Goal: Task Accomplishment & Management: Complete application form

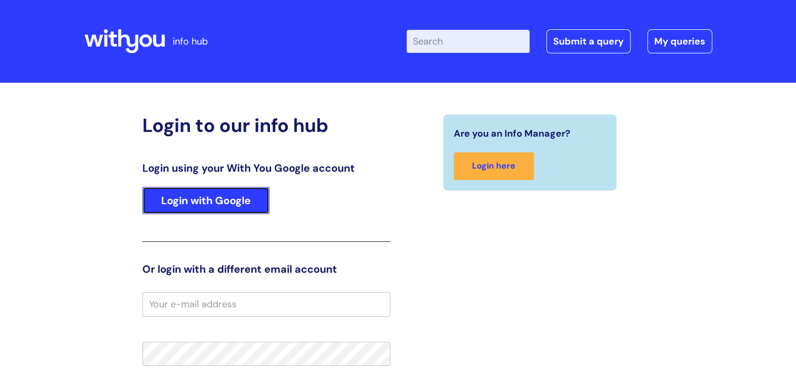
click at [244, 198] on link "Login with Google" at bounding box center [205, 200] width 127 height 27
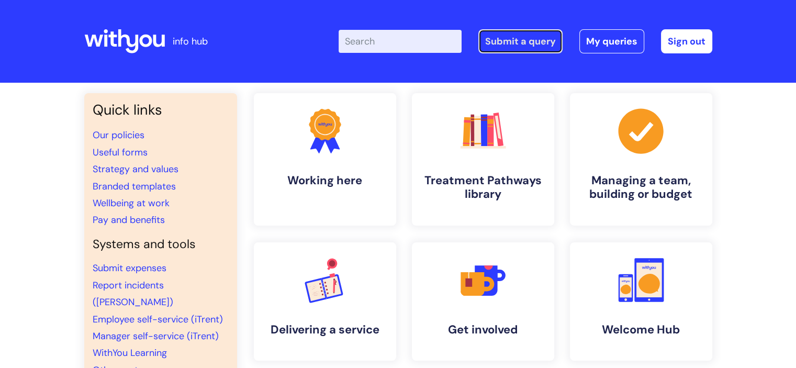
click at [511, 42] on link "Submit a query" at bounding box center [520, 41] width 84 height 24
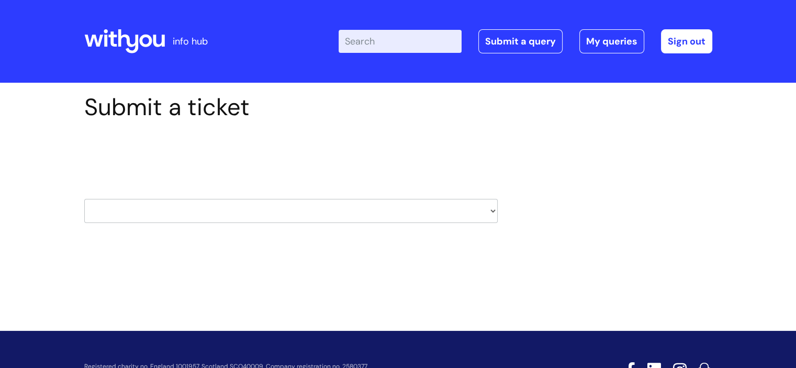
click at [236, 211] on select "HR / People IT and Support Clinical Drug Alerts Finance Accounts Data Support T…" at bounding box center [290, 211] width 413 height 24
select select "it_and_support"
click at [84, 199] on select "HR / People IT and Support Clinical Drug Alerts Finance Accounts Data Support T…" at bounding box center [290, 211] width 413 height 24
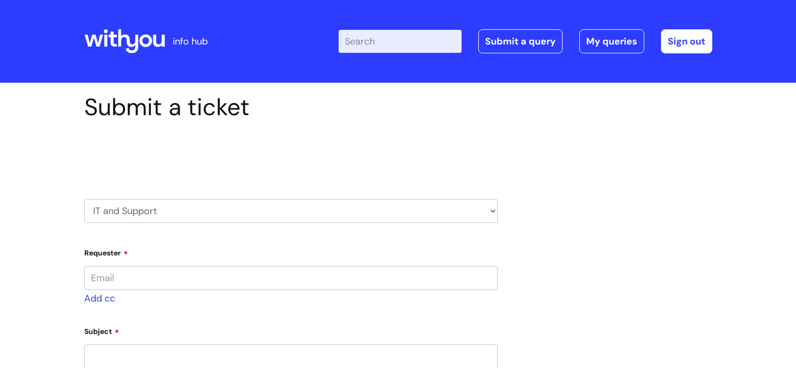
type input "[PERSON_NAME][EMAIL_ADDRESS][PERSON_NAME][DOMAIN_NAME]"
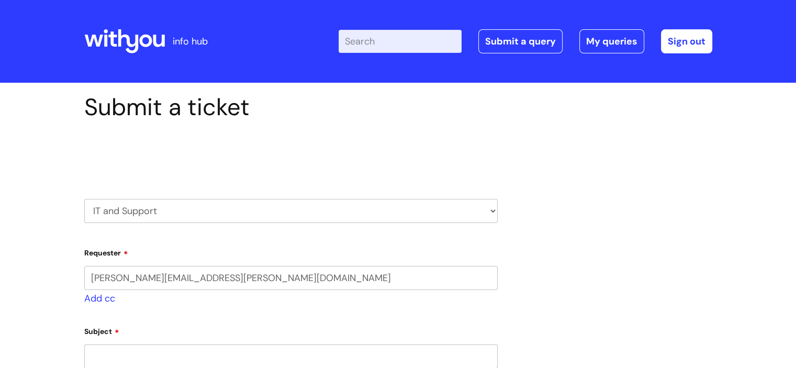
select select "80004286535"
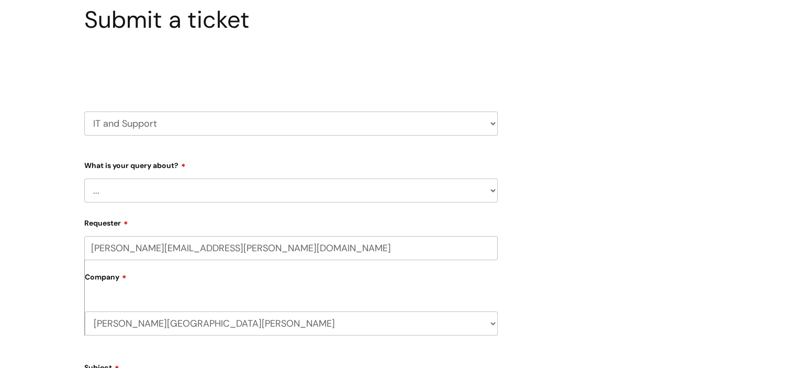
scroll to position [88, 0]
click at [352, 184] on select "... Mobile Phone Reset & MFA Accounts, Starters and Leavers IT Hardware issue I…" at bounding box center [290, 190] width 413 height 24
select select "Accounts, Starters and Leavers"
click at [84, 178] on select "... Mobile Phone Reset & MFA Accounts, Starters and Leavers IT Hardware issue I…" at bounding box center [290, 190] width 413 height 24
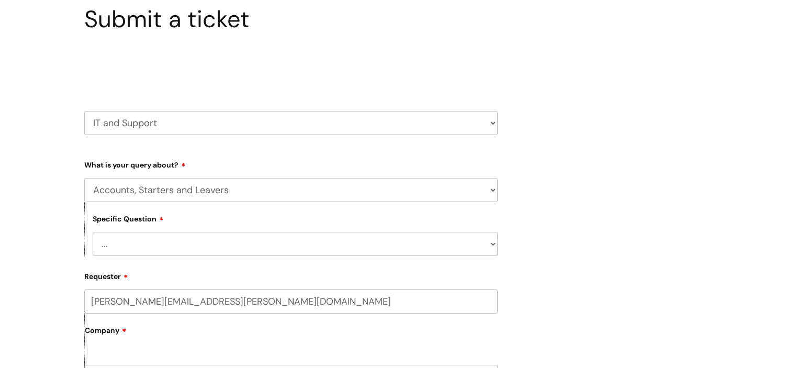
click at [180, 239] on select "... I have a new starter I have a leaver I need to make a change to an account …" at bounding box center [295, 244] width 405 height 24
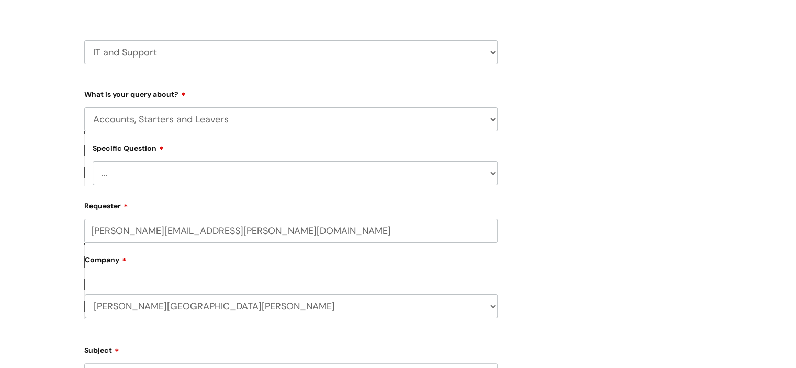
scroll to position [159, 0]
click at [235, 171] on select "... I have a new starter I have a leaver I need to make a change to an account …" at bounding box center [295, 173] width 405 height 24
select select "I need to make a change to an account"
click at [93, 161] on select "... I have a new starter I have a leaver I need to make a change to an account …" at bounding box center [295, 173] width 405 height 24
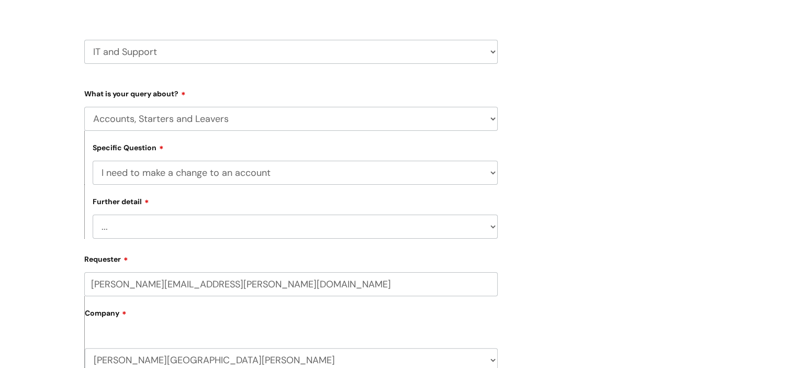
click at [162, 225] on select "... I need to amend the name, details or access of an account I need to reinsta…" at bounding box center [295, 227] width 405 height 24
select select "I need to amend the name, details or access of an account"
click at [93, 215] on select "... I need to amend the name, details or access of an account I need to reinsta…" at bounding box center [295, 227] width 405 height 24
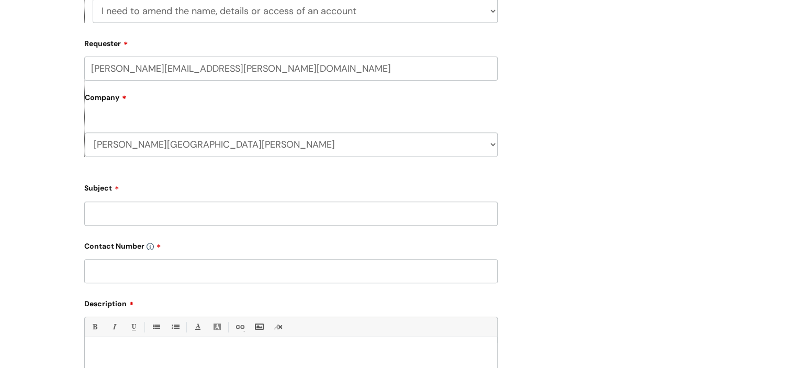
scroll to position [423, 0]
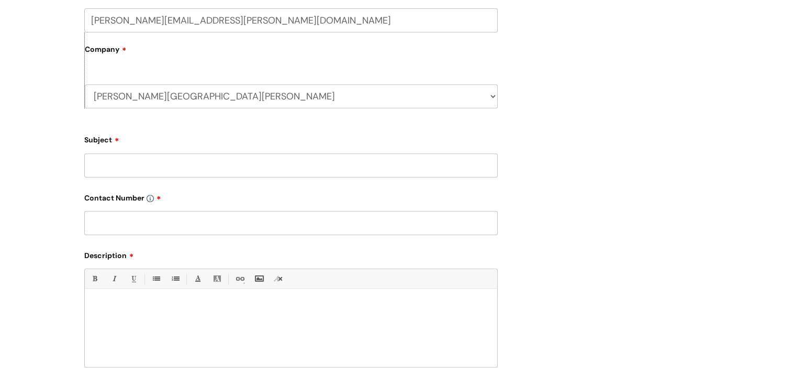
click at [158, 166] on input "Subject" at bounding box center [290, 165] width 413 height 24
click at [173, 166] on input "Job title on talkingtherapies email" at bounding box center [290, 165] width 413 height 24
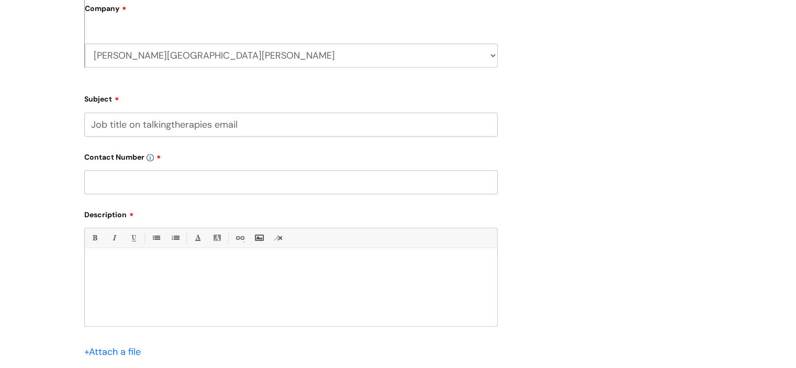
type input "Job title on talkingtherapies email"
click at [187, 173] on input "text" at bounding box center [290, 182] width 413 height 24
type input "07811712778"
click at [193, 277] on div at bounding box center [291, 290] width 412 height 72
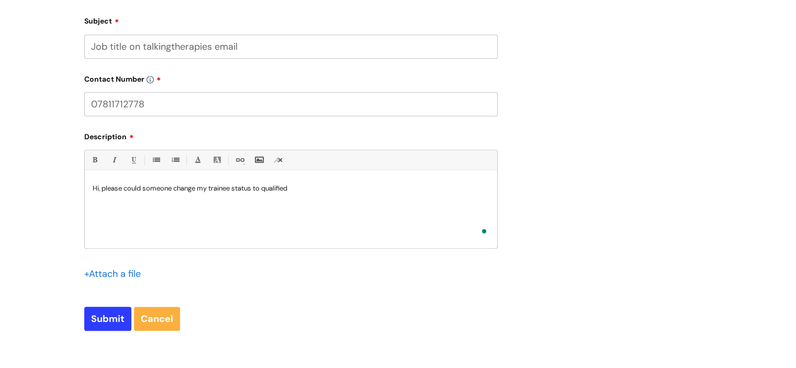
scroll to position [555, 0]
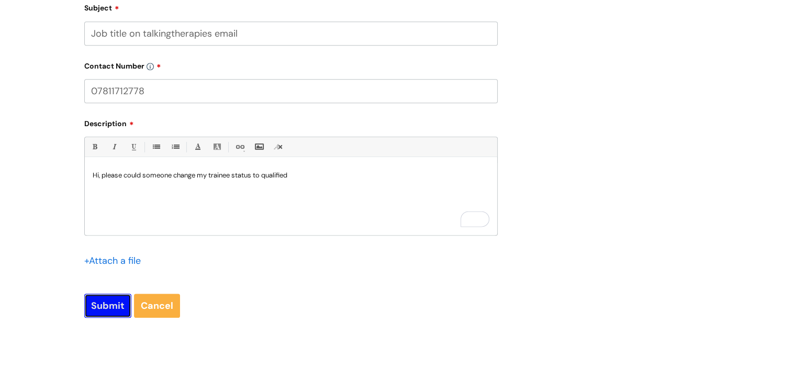
click at [114, 304] on input "Submit" at bounding box center [107, 306] width 47 height 24
type input "Please Wait..."
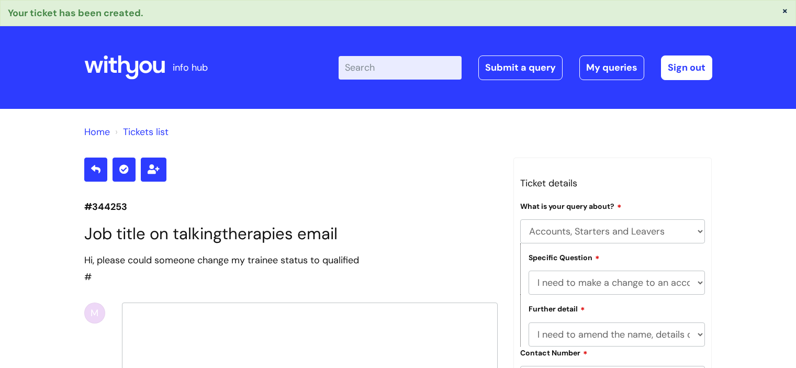
select select "Accounts, Starters and Leavers"
select select "I need to make a change to an account"
select select "I need to amend the name, details or access of an account"
